Goal: Register for event/course

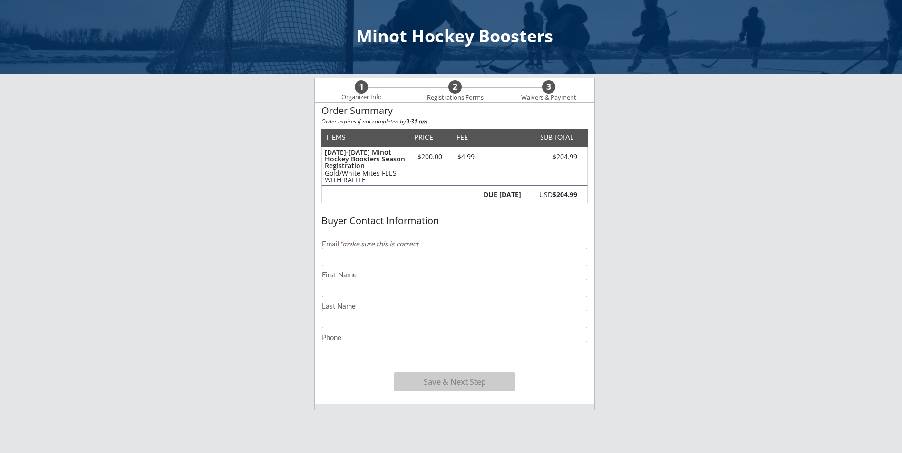
click at [357, 264] on input "email" at bounding box center [454, 257] width 265 height 19
type input "[PERSON_NAME][EMAIL_ADDRESS][PERSON_NAME][DOMAIN_NAME]"
type input "[PERSON_NAME]"
type input "[PHONE_NUMBER]"
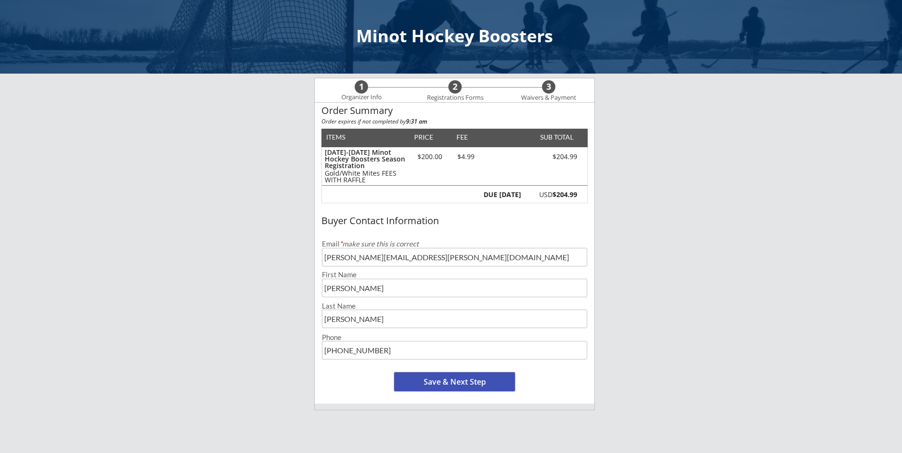
click at [476, 380] on button "Save & Next Step" at bounding box center [454, 382] width 121 height 19
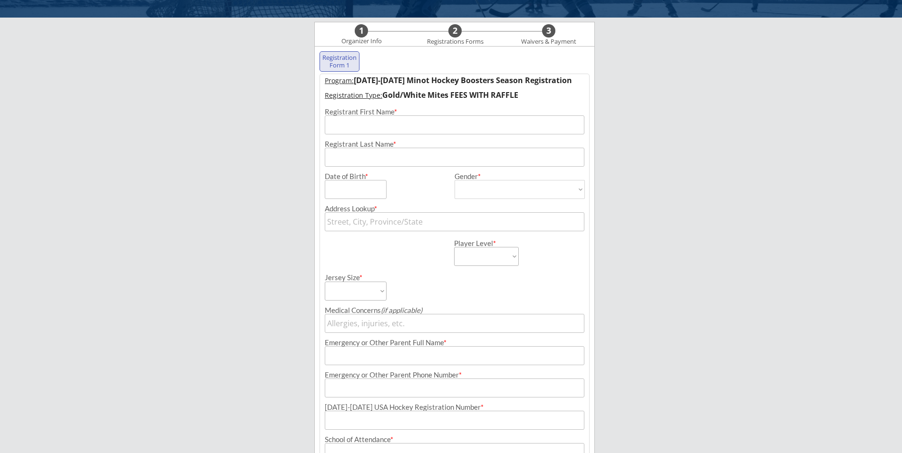
scroll to position [68, 0]
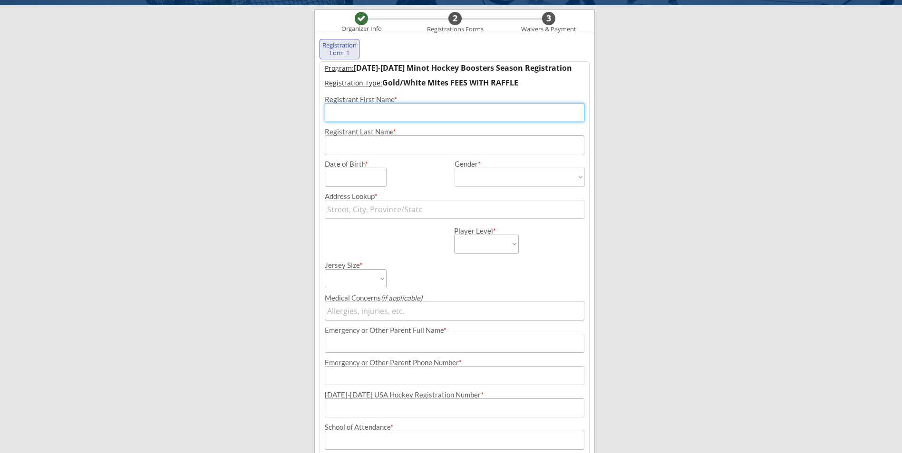
click at [408, 115] on input "input" at bounding box center [454, 112] width 259 height 19
type input "[PERSON_NAME]"
click at [345, 178] on input "input" at bounding box center [356, 177] width 62 height 19
type input "[DATE]"
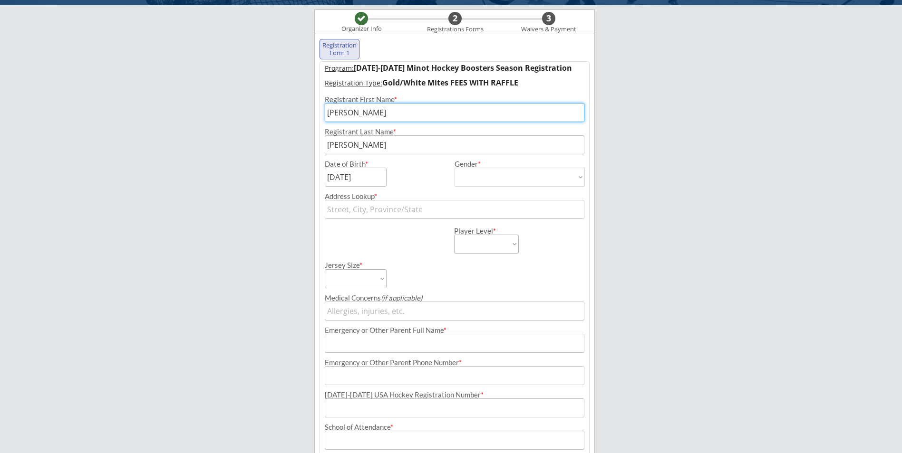
click at [550, 178] on select "[DEMOGRAPHIC_DATA] [DEMOGRAPHIC_DATA]" at bounding box center [519, 177] width 130 height 19
select select ""[DEMOGRAPHIC_DATA]""
click at [454, 168] on select "[DEMOGRAPHIC_DATA] [DEMOGRAPHIC_DATA]" at bounding box center [519, 177] width 130 height 19
type input "[DEMOGRAPHIC_DATA]"
click at [462, 209] on input "text" at bounding box center [454, 209] width 259 height 19
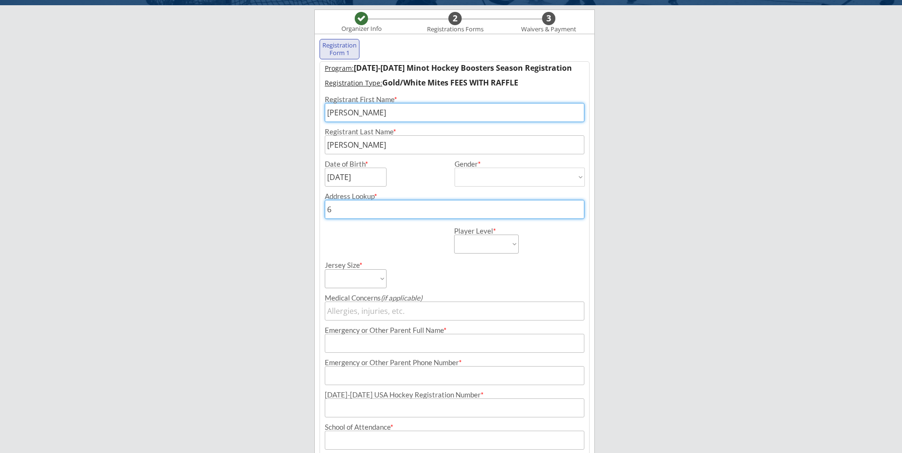
type input "60"
type input "[STREET_ADDRESS][US_STATE]"
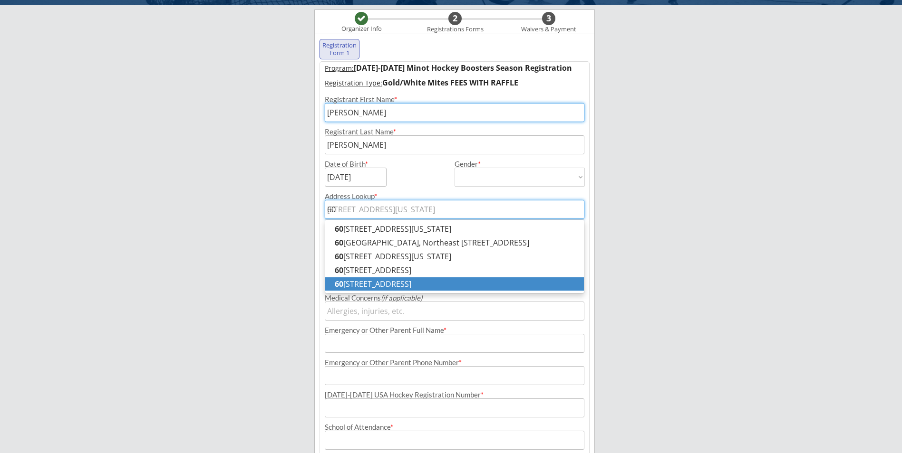
type input "[STREET_ADDRESS]"
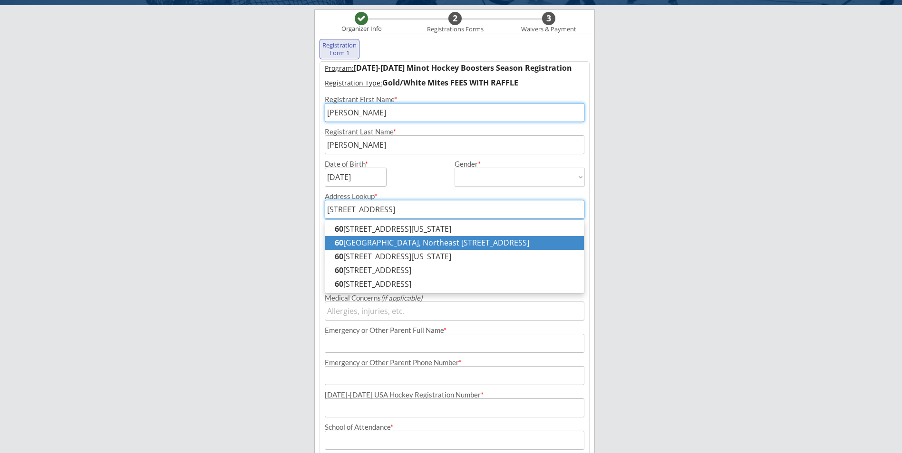
type input "[STREET_ADDRESS]"
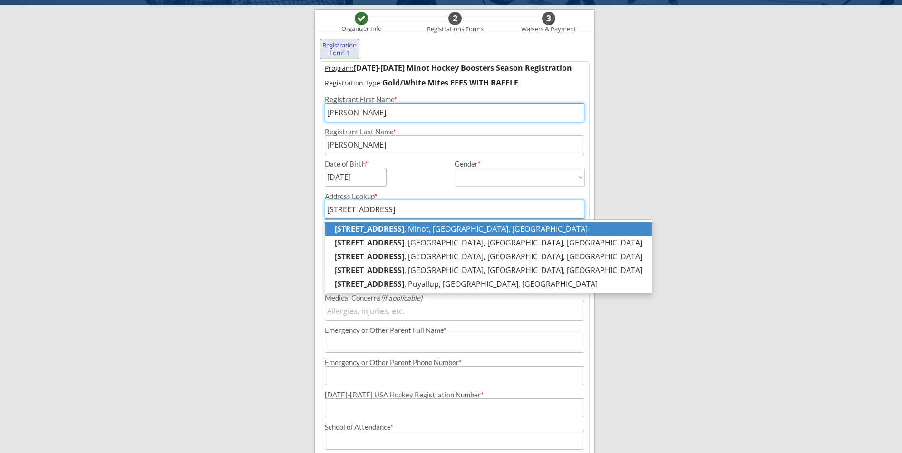
click at [484, 231] on p "[STREET_ADDRESS]" at bounding box center [488, 229] width 327 height 14
type input "[STREET_ADDRESS]"
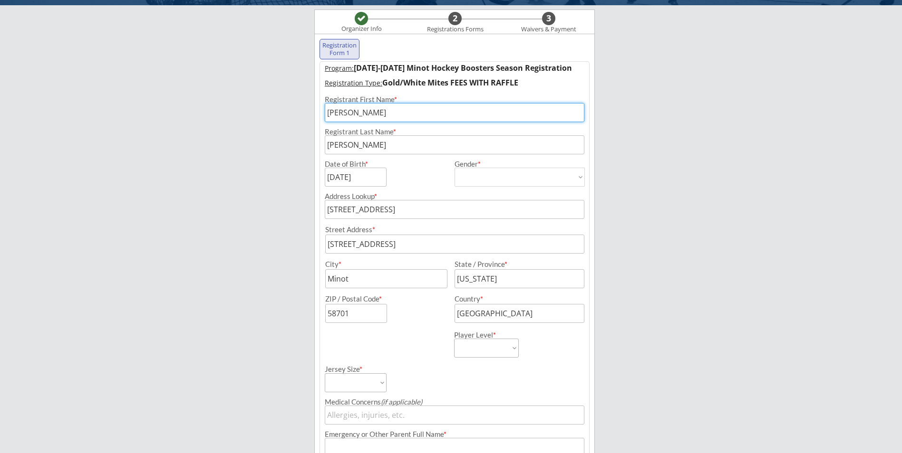
click at [509, 349] on select "Learn to Play Boys Learn to Play Girls Maroon Mites Gold/White Mites Squirts Pe…" at bounding box center [486, 348] width 65 height 19
select select ""Gold/White Mites""
click at [454, 339] on select "Learn to Play Boys Learn to Play Girls Maroon Mites Gold/White Mites Squirts Pe…" at bounding box center [486, 348] width 65 height 19
drag, startPoint x: 640, startPoint y: 296, endPoint x: 620, endPoint y: 298, distance: 20.5
click at [639, 294] on div "Minot Hockey Boosters Organizer Info 2 Registrations Forms 3 Waivers & Payment …" at bounding box center [451, 334] width 902 height 804
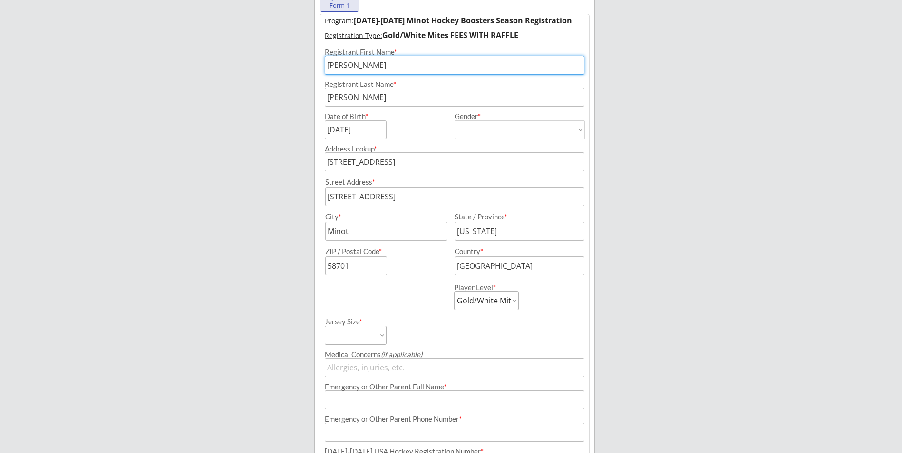
scroll to position [163, 0]
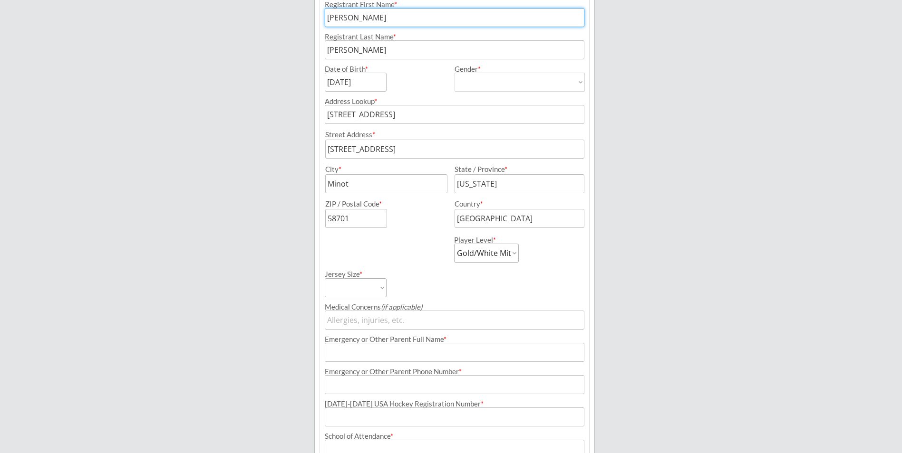
click at [385, 287] on select "Adult Small Adult Medium Adult Large Adult XL Goalie Cut" at bounding box center [356, 288] width 62 height 19
select select ""Adult Small""
click at [325, 279] on select "Adult Small Adult Medium Adult Large Adult XL Goalie Cut" at bounding box center [356, 288] width 62 height 19
click at [633, 300] on div "Minot Hockey Boosters Organizer Info 2 Registrations Forms 3 Waivers & Payment …" at bounding box center [451, 239] width 902 height 804
drag, startPoint x: 388, startPoint y: 291, endPoint x: 382, endPoint y: 293, distance: 6.5
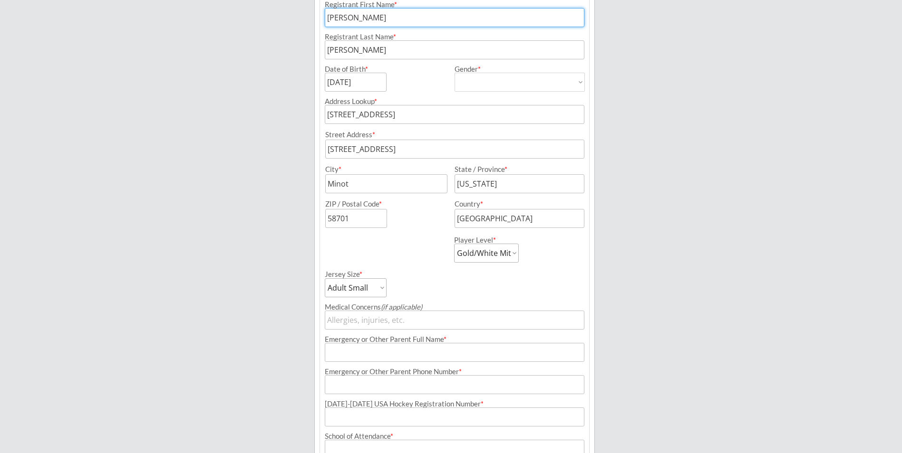
click at [387, 292] on div "Jersey Size * Adult Small Adult Medium Adult Large Adult XL Goalie Cut" at bounding box center [389, 280] width 128 height 35
click at [382, 293] on select "Adult Small Adult Medium Adult Large Adult XL Goalie Cut" at bounding box center [356, 288] width 62 height 19
click at [325, 279] on select "Adult Small Adult Medium Adult Large Adult XL Goalie Cut" at bounding box center [356, 288] width 62 height 19
click at [426, 287] on div "Jersey Size * Adult Small Adult Medium Adult Large Adult XL Goalie Cut" at bounding box center [389, 280] width 128 height 35
click at [488, 358] on input "input" at bounding box center [454, 352] width 259 height 19
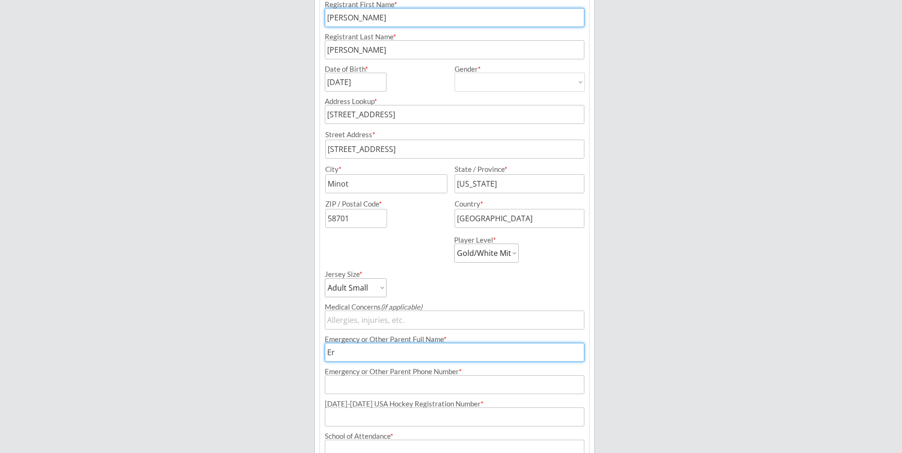
type input "[PERSON_NAME]"
type input "[PHONE_NUMBER]"
type input "[PERSON_NAME][EMAIL_ADDRESS][PERSON_NAME][DOMAIN_NAME]"
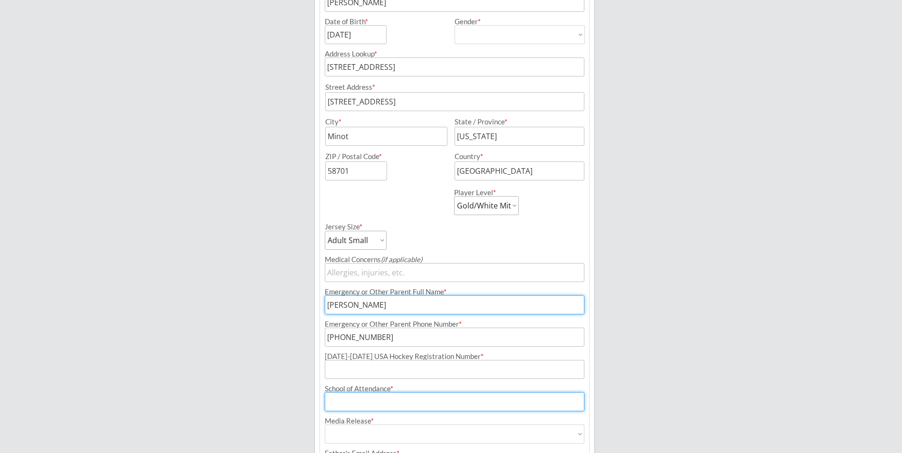
click at [488, 402] on input "input" at bounding box center [454, 402] width 259 height 19
type input "[GEOGRAPHIC_DATA]"
click at [705, 360] on div "Minot Hockey Boosters Organizer Info 2 Registrations Forms 3 Waivers & Payment …" at bounding box center [451, 191] width 902 height 804
click at [403, 365] on input "input" at bounding box center [454, 369] width 259 height 19
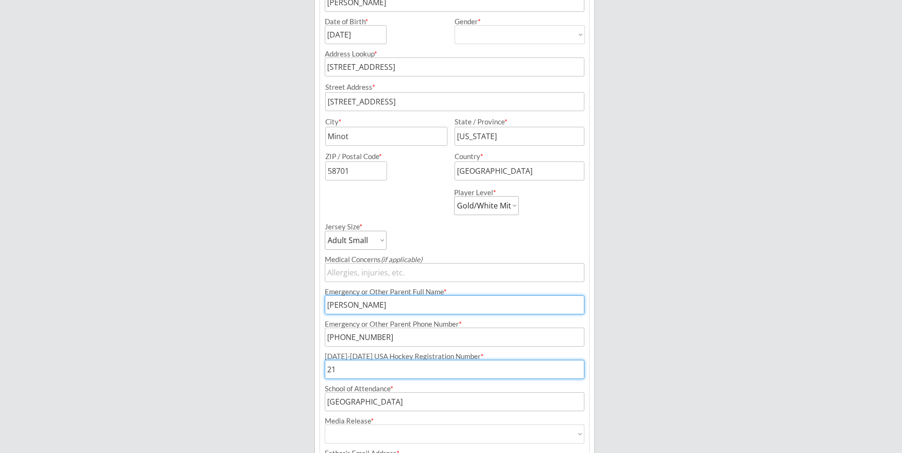
type input "2"
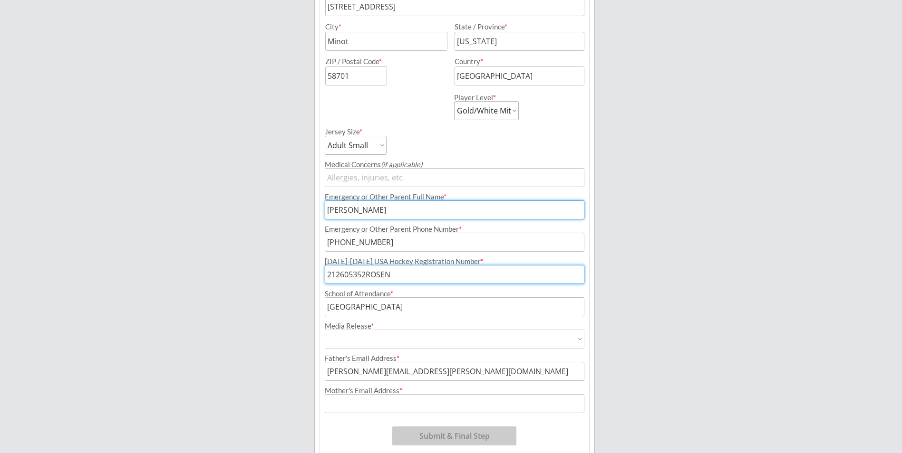
type input "212605352ROSEN"
click at [422, 342] on select "Yes No" at bounding box center [454, 339] width 259 height 19
select select ""Yes""
click at [325, 330] on select "Yes No" at bounding box center [454, 339] width 259 height 19
type input "Yes"
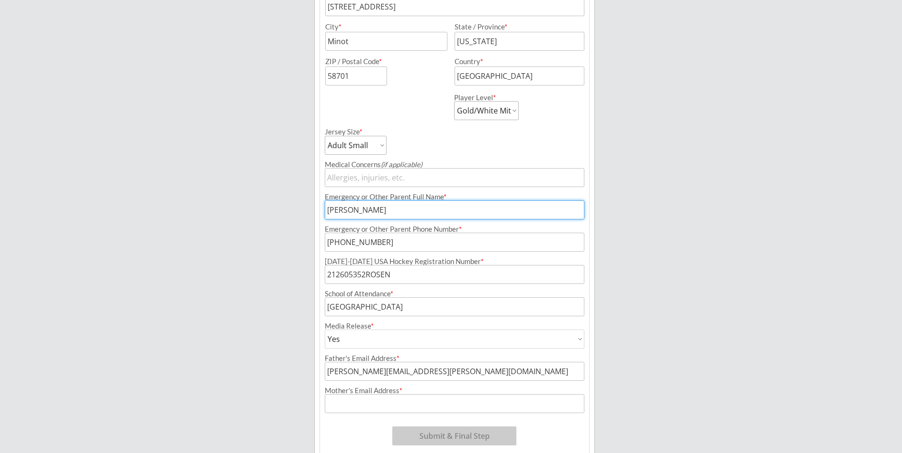
click at [688, 325] on div "Minot Hockey Boosters Organizer Info 2 Registrations Forms 3 Waivers & Payment …" at bounding box center [451, 96] width 902 height 804
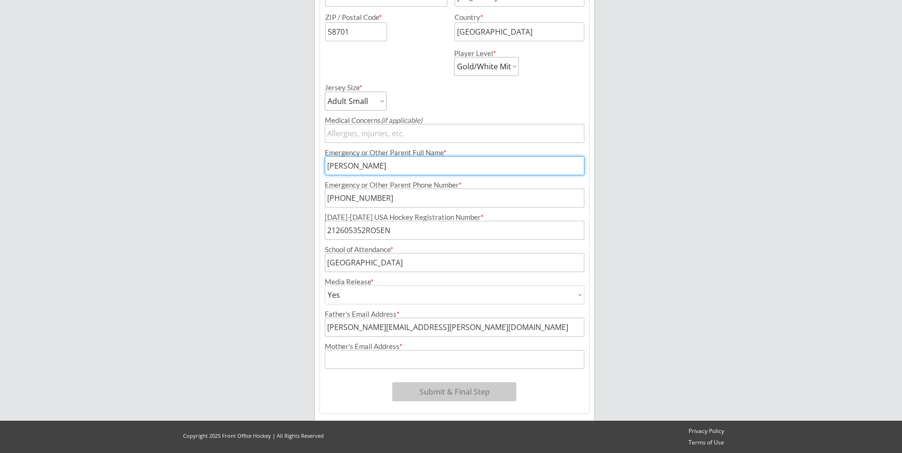
scroll to position [303, 0]
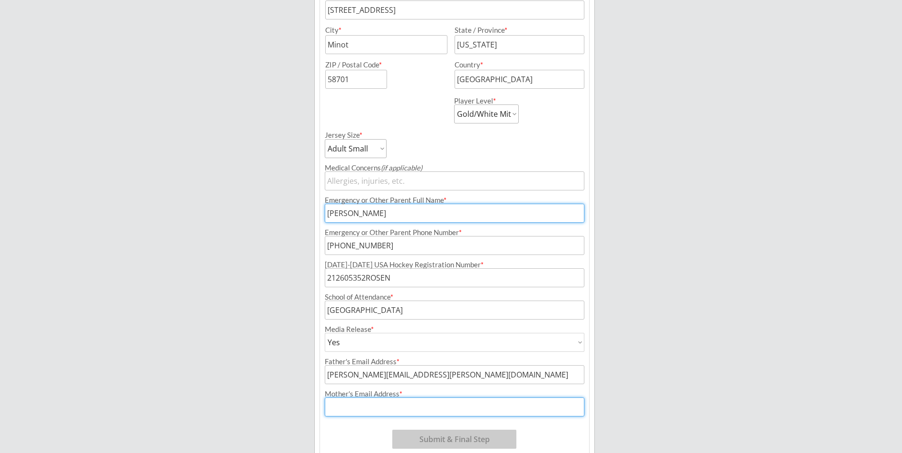
click at [482, 407] on input "input" at bounding box center [454, 407] width 259 height 19
type input "[PERSON_NAME][EMAIL_ADDRESS][PERSON_NAME][DOMAIN_NAME]"
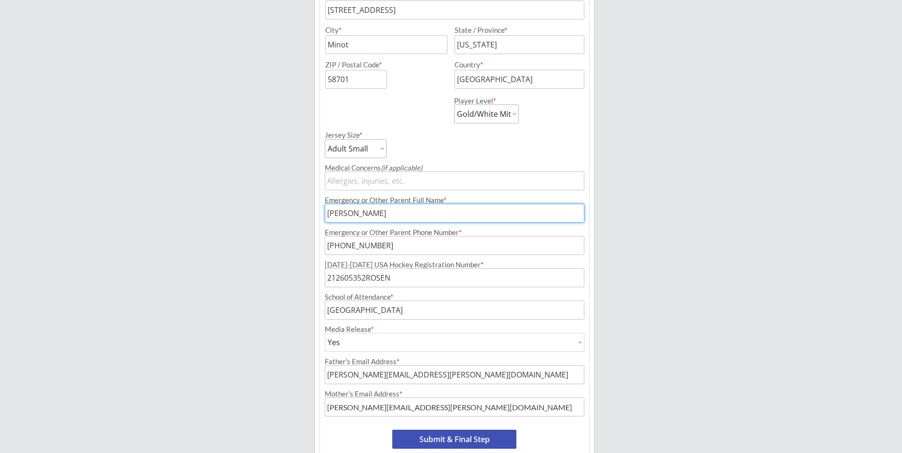
click at [617, 333] on div "Minot Hockey Boosters Organizer Info 2 Registrations Forms 3 Waivers & Payment …" at bounding box center [451, 99] width 902 height 804
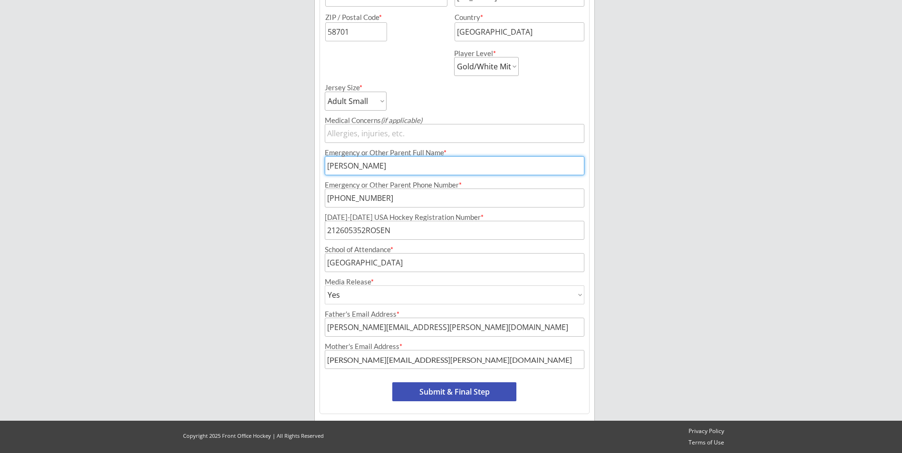
click at [506, 392] on button "Submit & Final Step" at bounding box center [454, 392] width 124 height 19
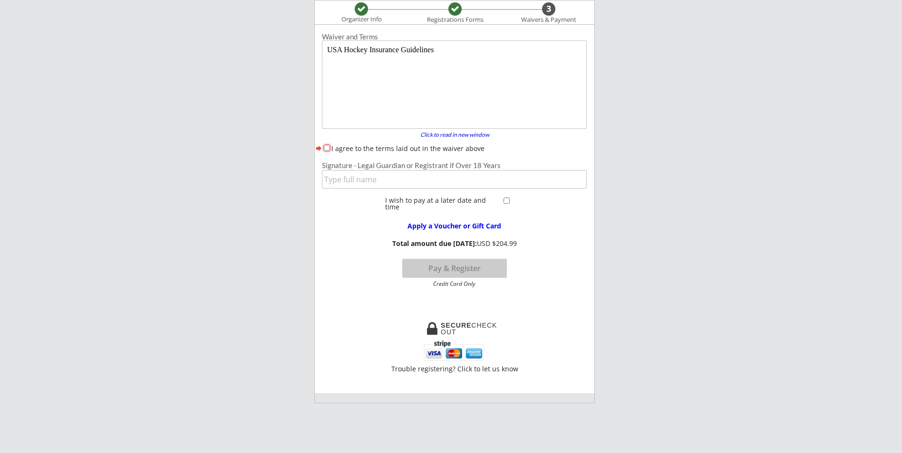
scroll to position [0, 0]
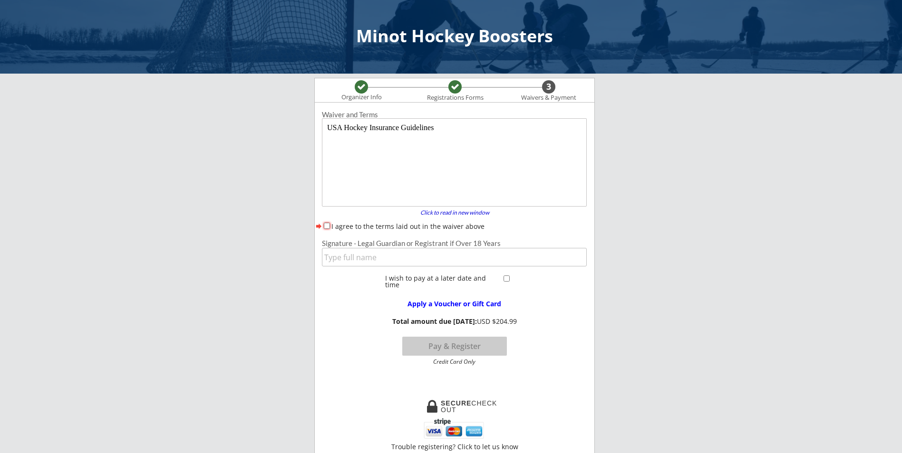
click at [323, 225] on div "I agree to the terms laid out in the waiver above" at bounding box center [454, 226] width 265 height 10
click at [327, 226] on input "I agree to the terms laid out in the waiver above" at bounding box center [327, 226] width 6 height 6
checkbox input "true"
click at [358, 261] on input "input" at bounding box center [454, 257] width 265 height 19
type input "[PERSON_NAME] [PERSON_NAME]"
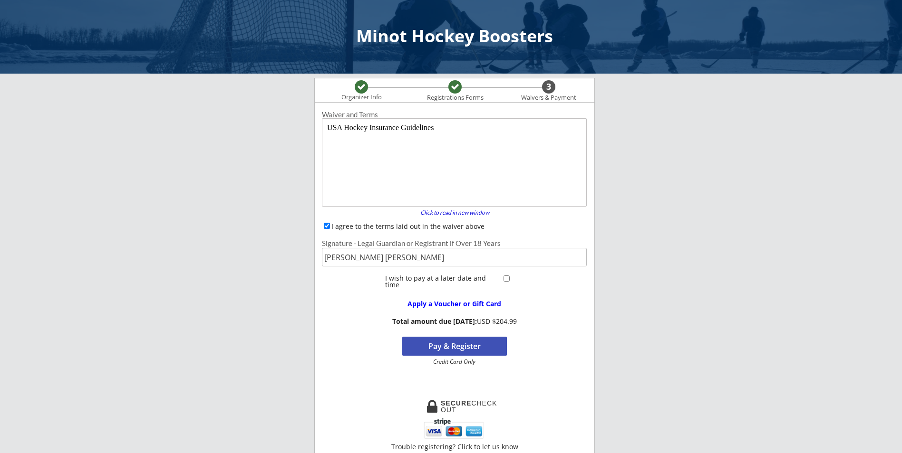
click at [606, 284] on div "Minot Hockey Boosters Organizer Info Registrations Forms 3 Waivers & Payment Re…" at bounding box center [451, 411] width 902 height 822
click at [492, 350] on button "Pay & Register" at bounding box center [454, 346] width 105 height 19
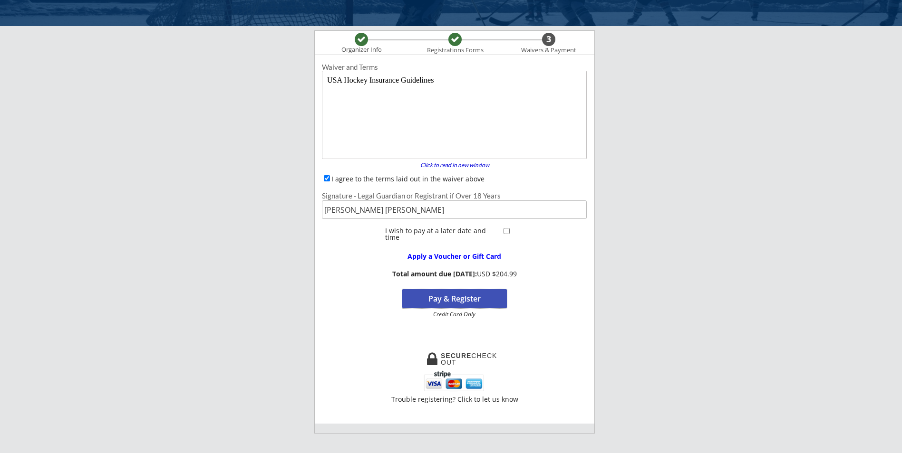
click at [475, 292] on button "Pay & Register" at bounding box center [454, 298] width 105 height 19
click at [477, 302] on button "Pay & Register" at bounding box center [454, 298] width 105 height 19
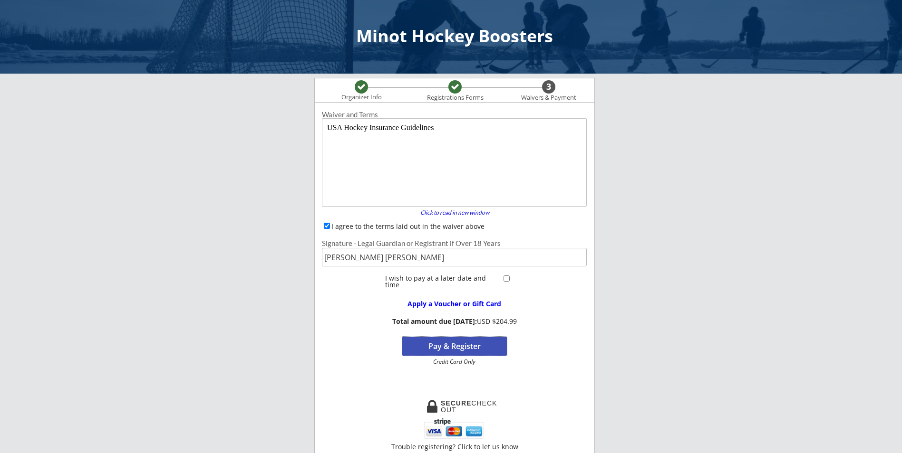
click at [451, 344] on button "Pay & Register" at bounding box center [454, 346] width 105 height 19
